Goal: Task Accomplishment & Management: Manage account settings

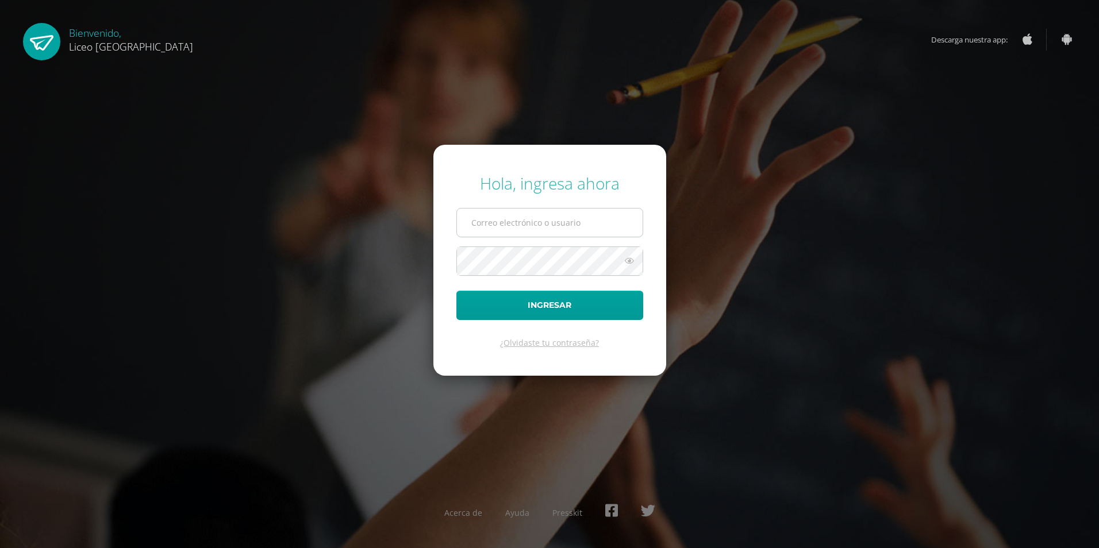
click at [498, 223] on input "text" at bounding box center [550, 223] width 186 height 28
drag, startPoint x: 622, startPoint y: 225, endPoint x: 405, endPoint y: 237, distance: 217.5
click at [405, 237] on div "Hola, ingresa ahora [PERSON_NAME][EMAIL_ADDRESS][PERSON_NAME][DOMAIN_NAME] Ingr…" at bounding box center [549, 274] width 741 height 222
type input "[PERSON_NAME][EMAIL_ADDRESS][PERSON_NAME][DOMAIN_NAME]"
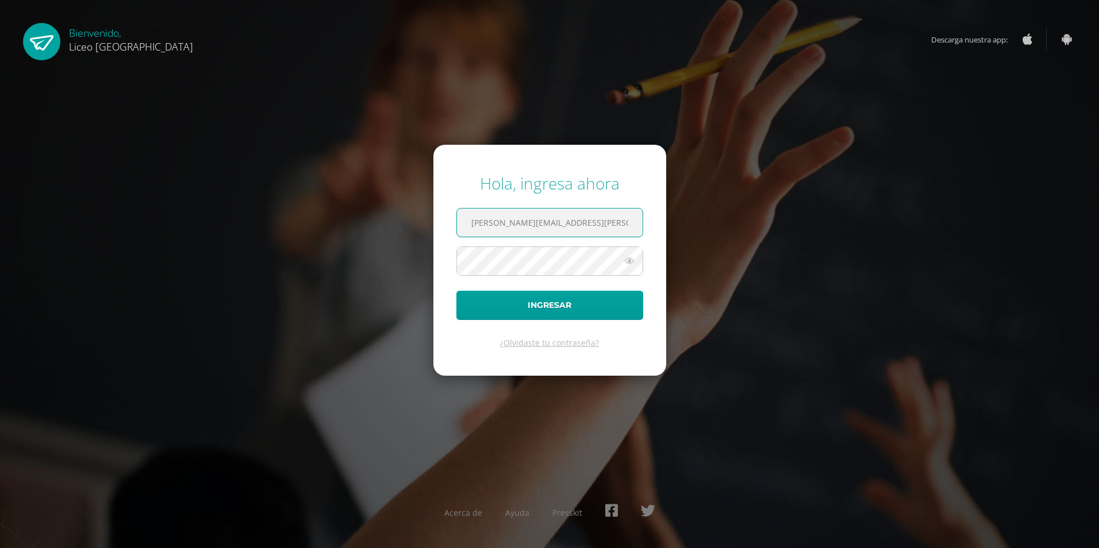
click at [456, 291] on button "Ingresar" at bounding box center [549, 305] width 187 height 29
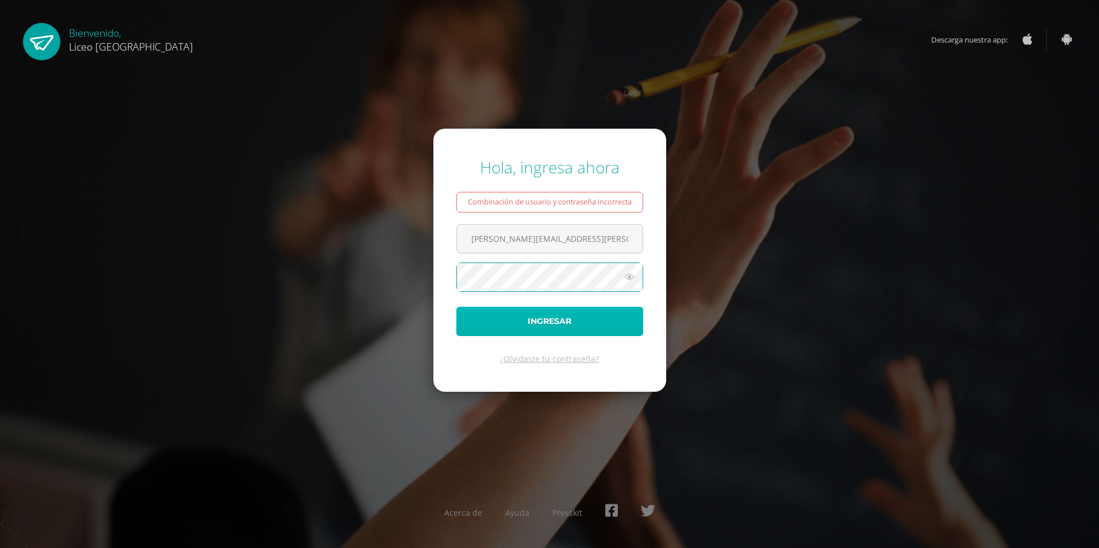
click at [570, 321] on button "Ingresar" at bounding box center [549, 321] width 187 height 29
type input "[PERSON_NAME][EMAIL_ADDRESS][PERSON_NAME][DOMAIN_NAME]"
